Goal: Information Seeking & Learning: Understand process/instructions

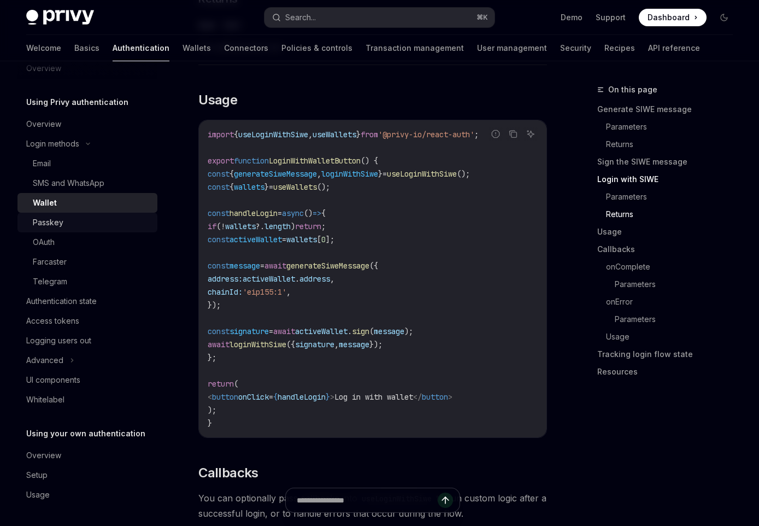
scroll to position [21, 0]
click at [42, 473] on div "Setup" at bounding box center [36, 474] width 21 height 13
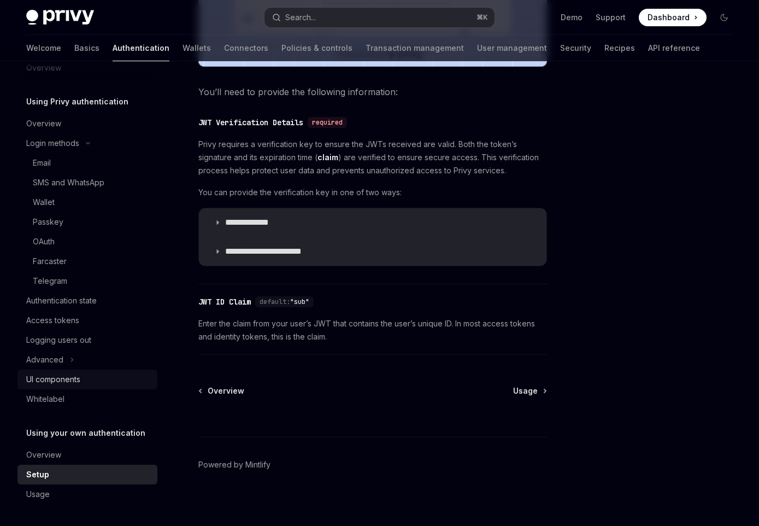
scroll to position [494, 0]
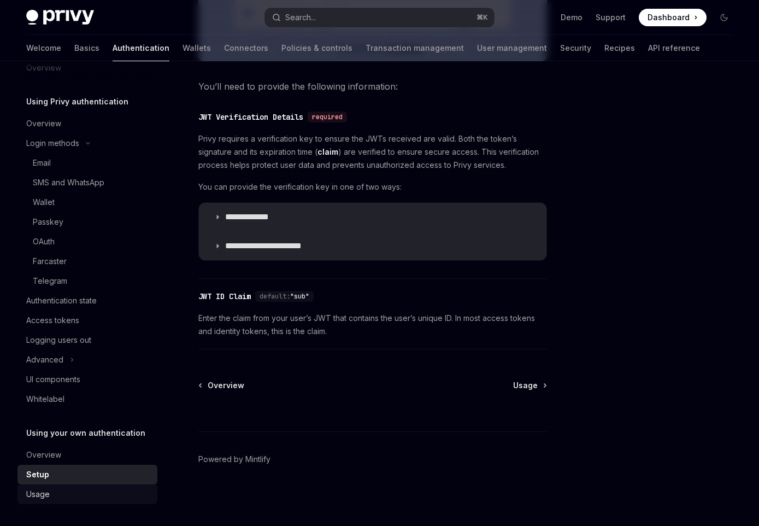
click at [62, 497] on div "Usage" at bounding box center [88, 493] width 125 height 13
type textarea "*"
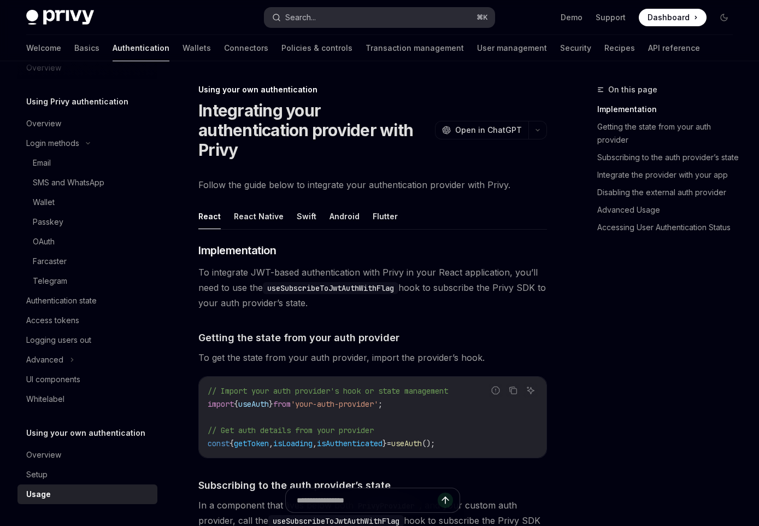
click at [336, 22] on button "Search... ⌘ K" at bounding box center [379, 18] width 230 height 20
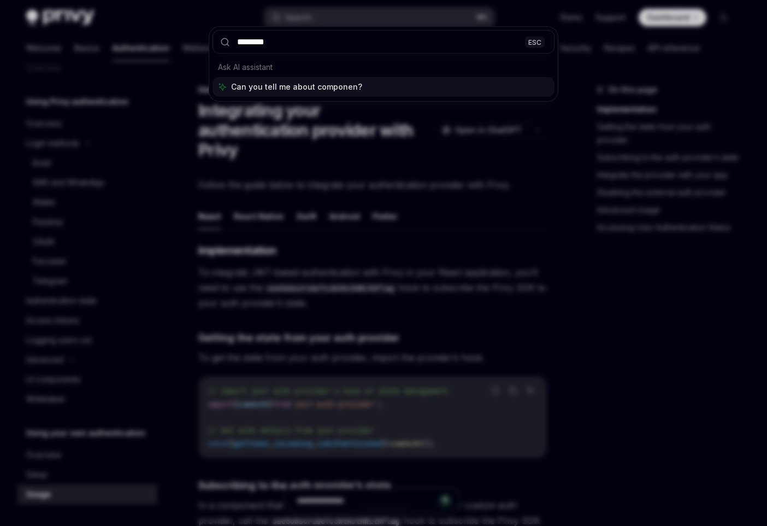
type input "*********"
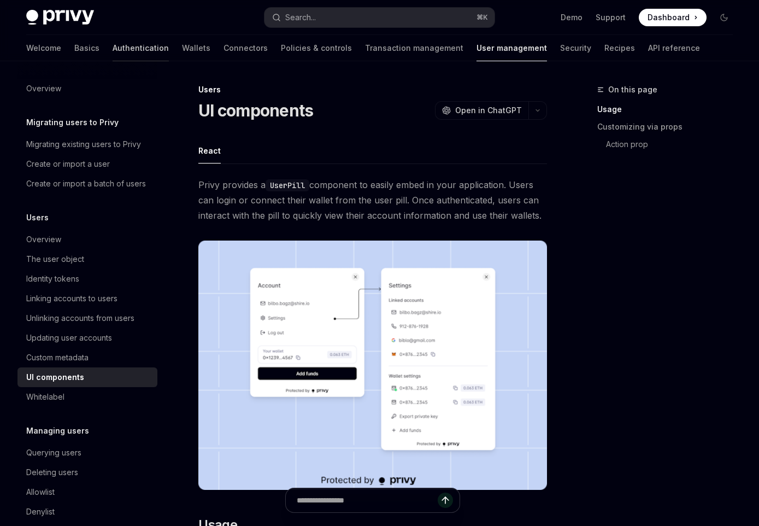
click at [113, 48] on link "Authentication" at bounding box center [141, 48] width 56 height 26
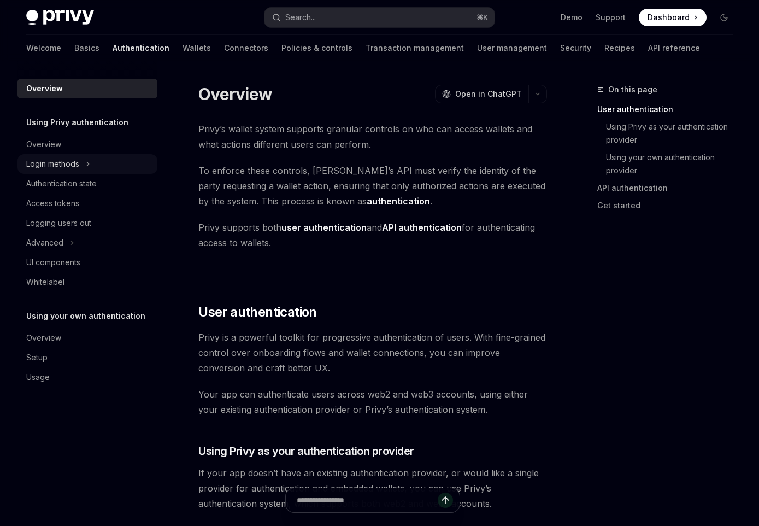
click at [61, 161] on div "Login methods" at bounding box center [52, 163] width 53 height 13
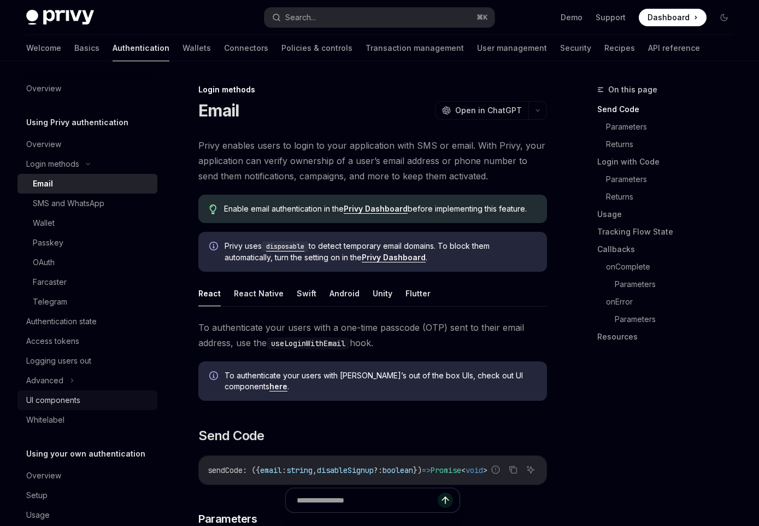
click at [75, 400] on div "UI components" at bounding box center [53, 399] width 54 height 13
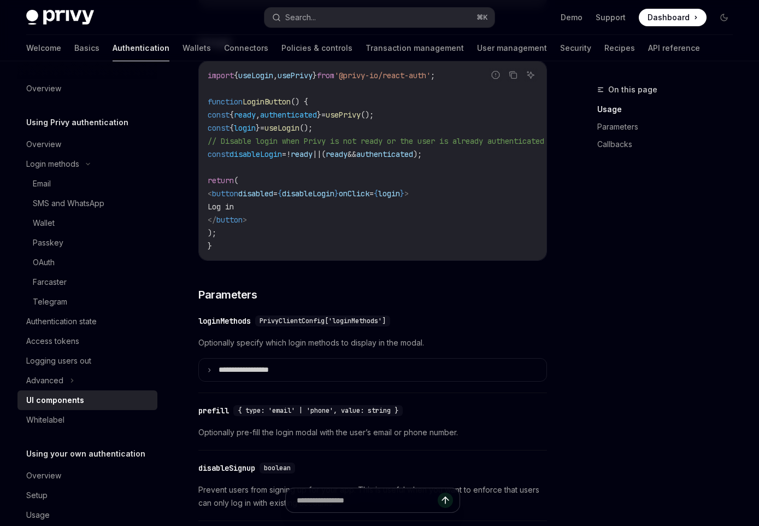
scroll to position [759, 0]
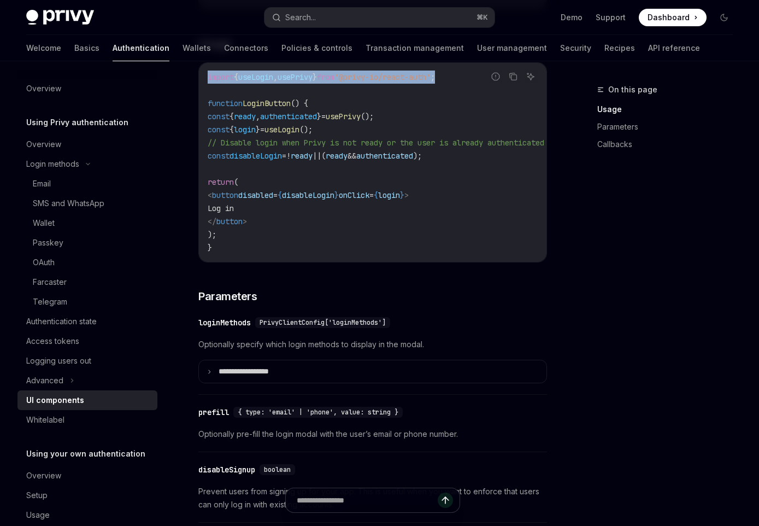
drag, startPoint x: 477, startPoint y: 83, endPoint x: 203, endPoint y: 82, distance: 273.2
click at [203, 82] on div "import { useLogin , usePrivy } from '@privy-io/react-auth' ; function LoginButt…" at bounding box center [373, 162] width 348 height 199
copy span "import { useLogin , usePrivy } from '@privy-io/react-auth' ;"
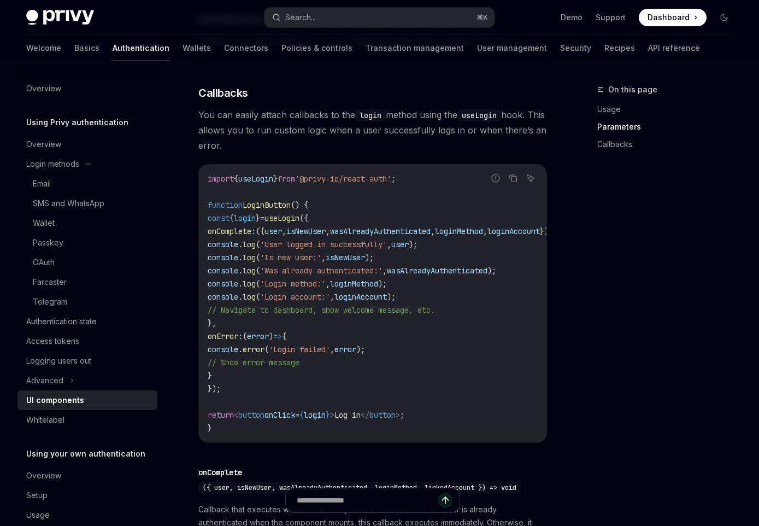
scroll to position [1280, 0]
drag, startPoint x: 284, startPoint y: 399, endPoint x: 226, endPoint y: 228, distance: 181.3
click at [226, 228] on code "import { useLogin } from '@privy-io/react-auth' ; function LoginButton () { con…" at bounding box center [398, 303] width 380 height 262
copy code "const { login } = useLogin ({ onComplete : ({ user , isNewUser , wasAlreadyAuth…"
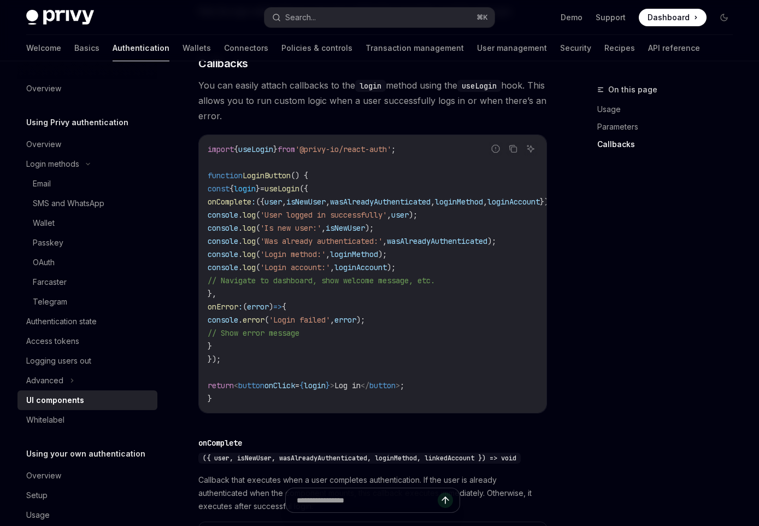
scroll to position [1285, 0]
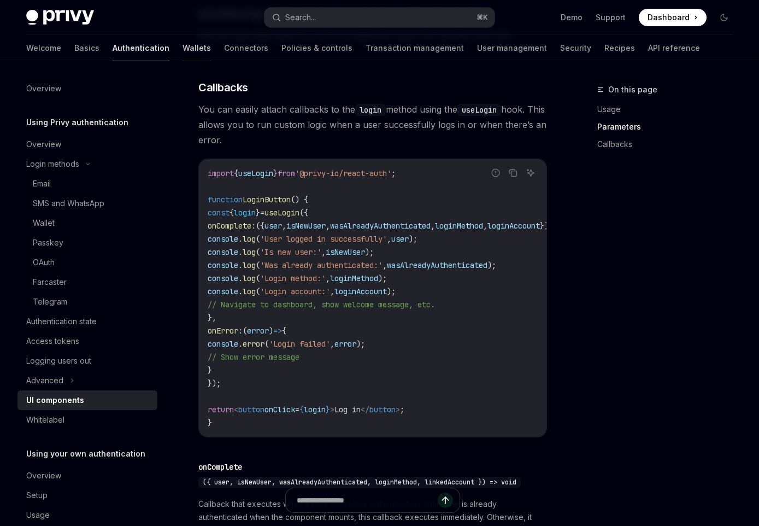
click at [183, 49] on link "Wallets" at bounding box center [197, 48] width 28 height 26
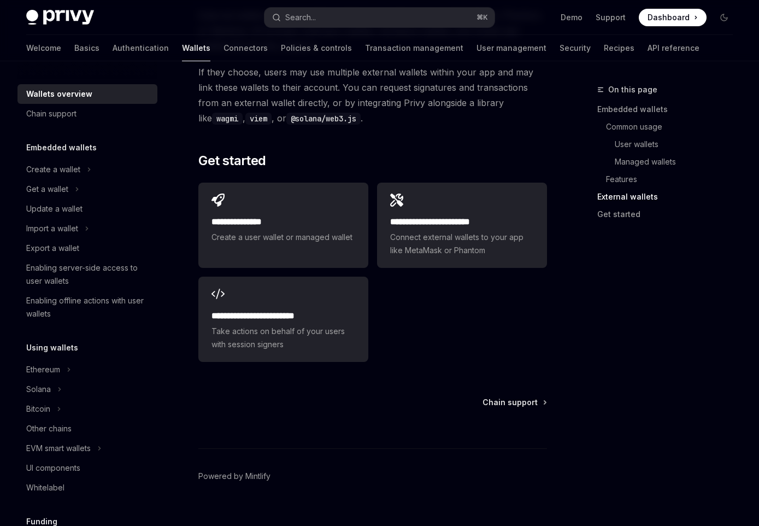
scroll to position [1812, 0]
type textarea "*"
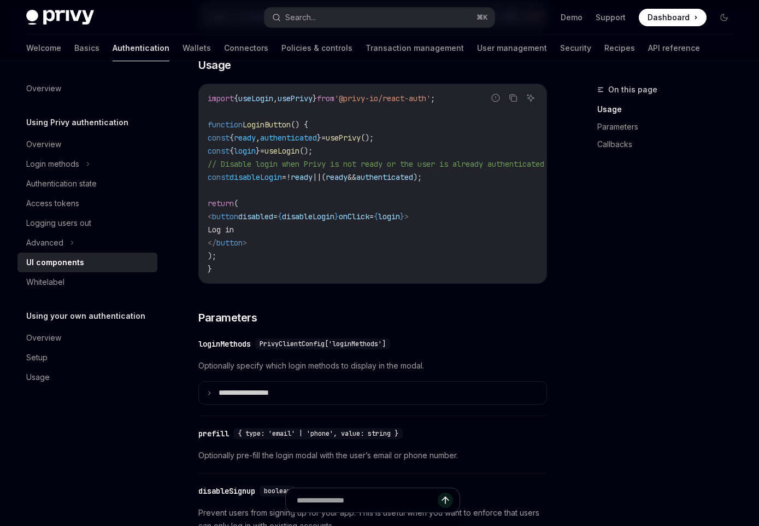
scroll to position [769, 0]
